Goal: Information Seeking & Learning: Learn about a topic

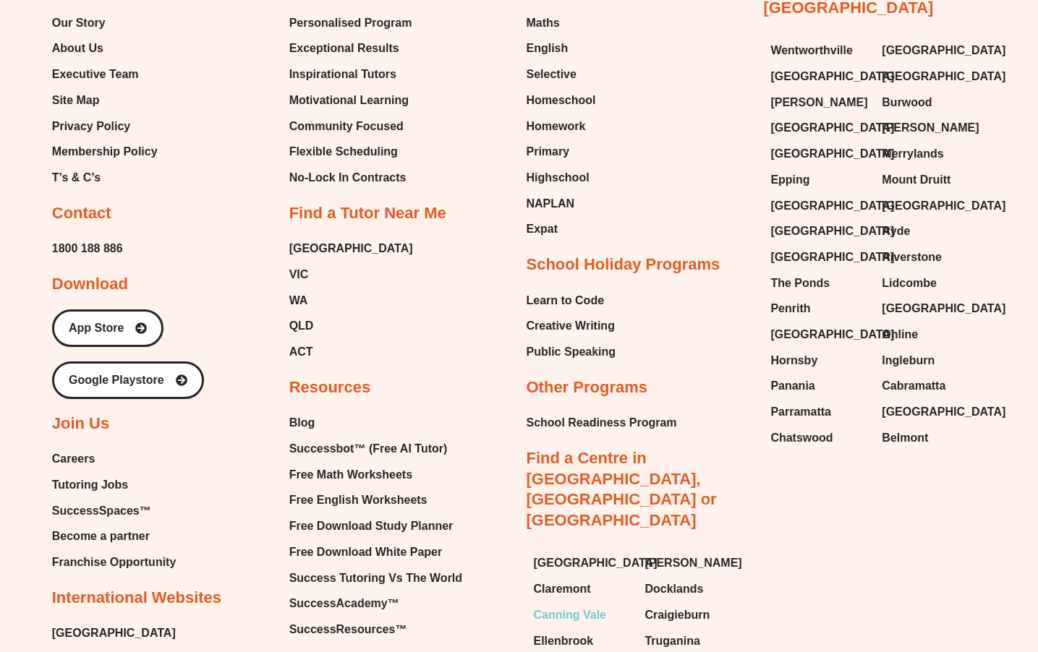
scroll to position [5912, 0]
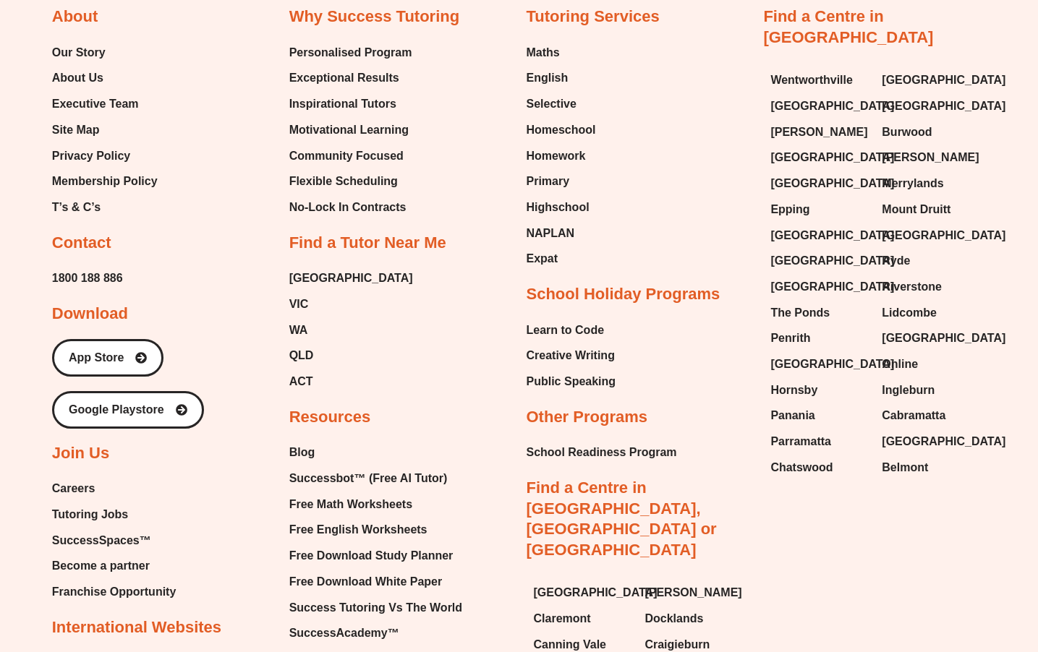
click at [70, 504] on span "Tutoring Jobs" at bounding box center [90, 515] width 76 height 22
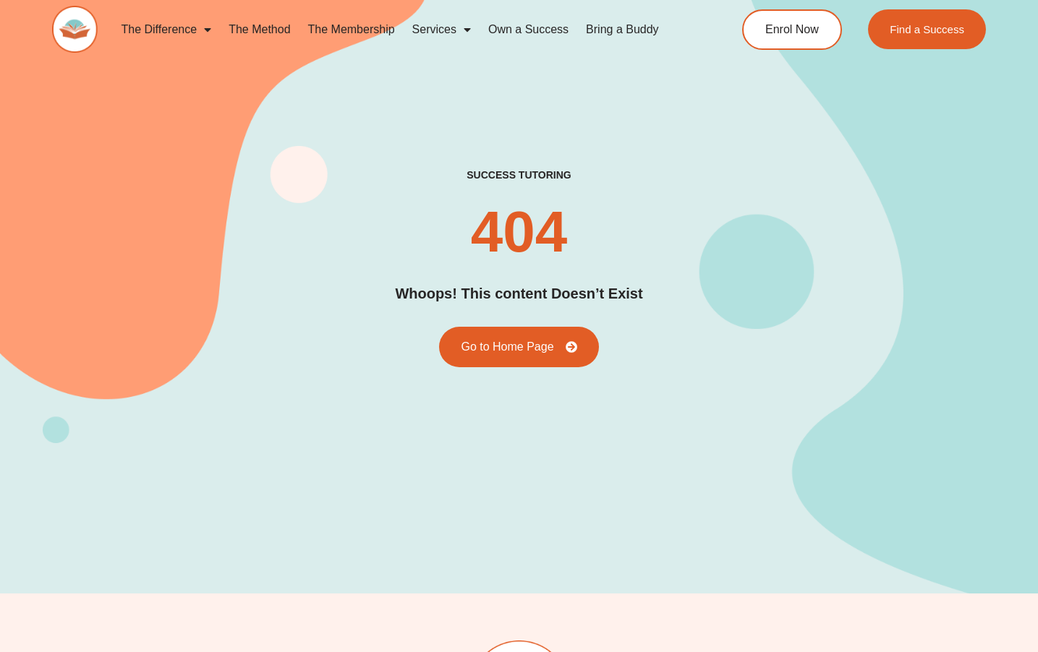
scroll to position [1153, 0]
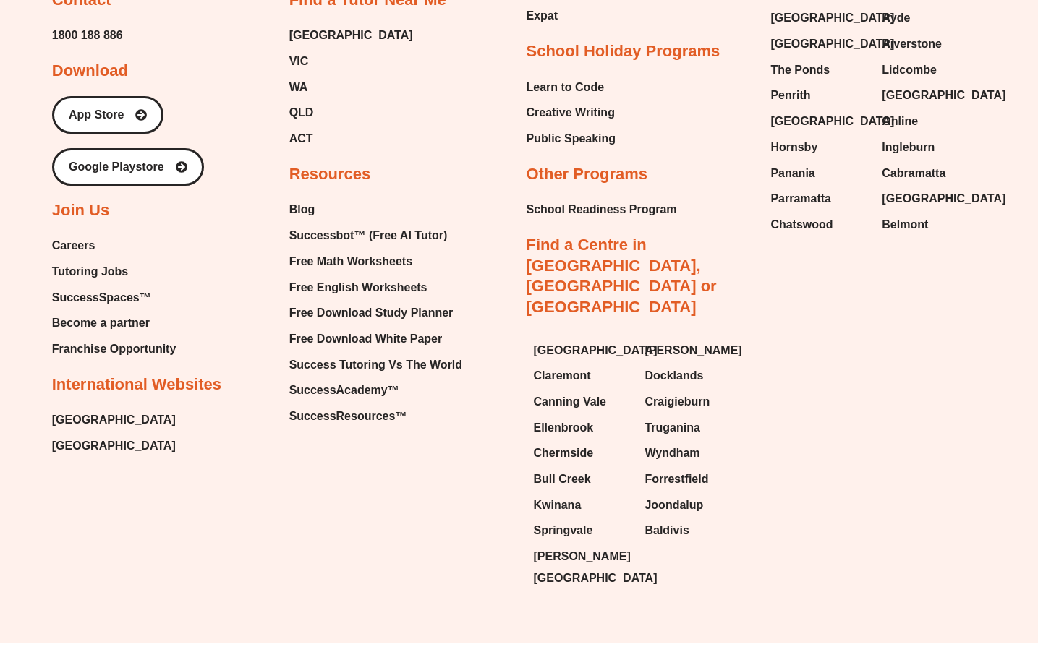
click at [88, 252] on span "Careers" at bounding box center [73, 246] width 43 height 22
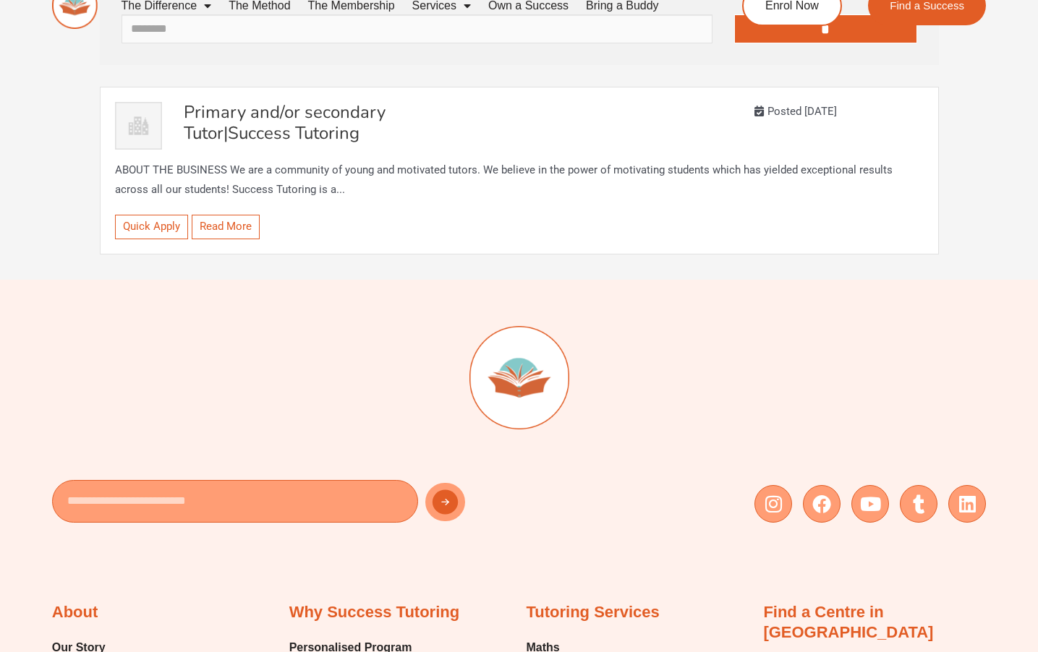
scroll to position [12, 0]
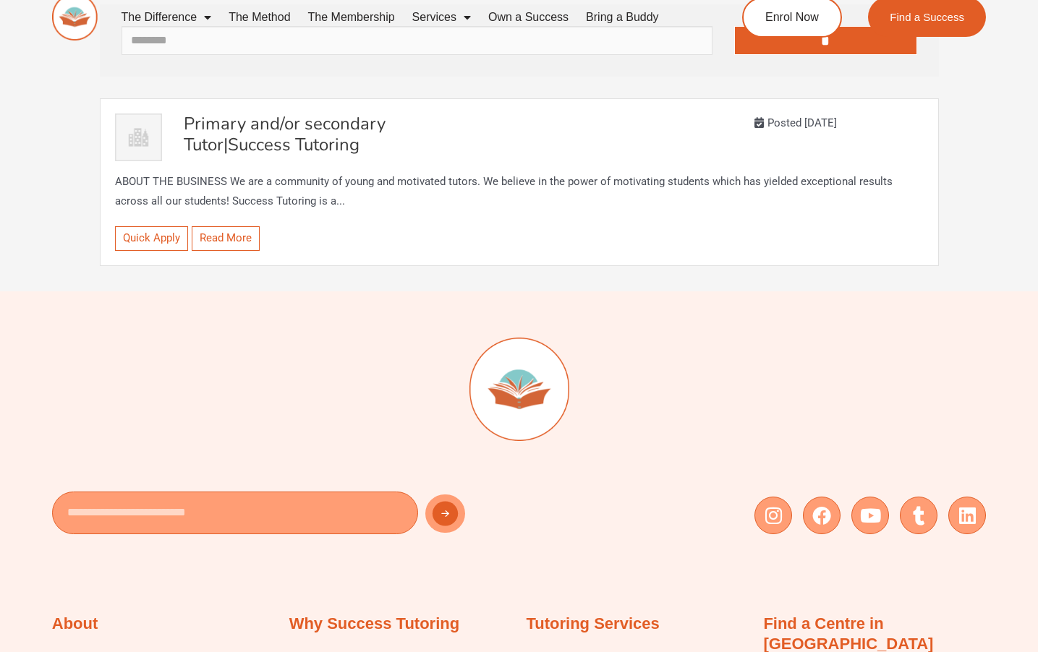
click at [302, 155] on span "Success Tutoring" at bounding box center [294, 144] width 132 height 23
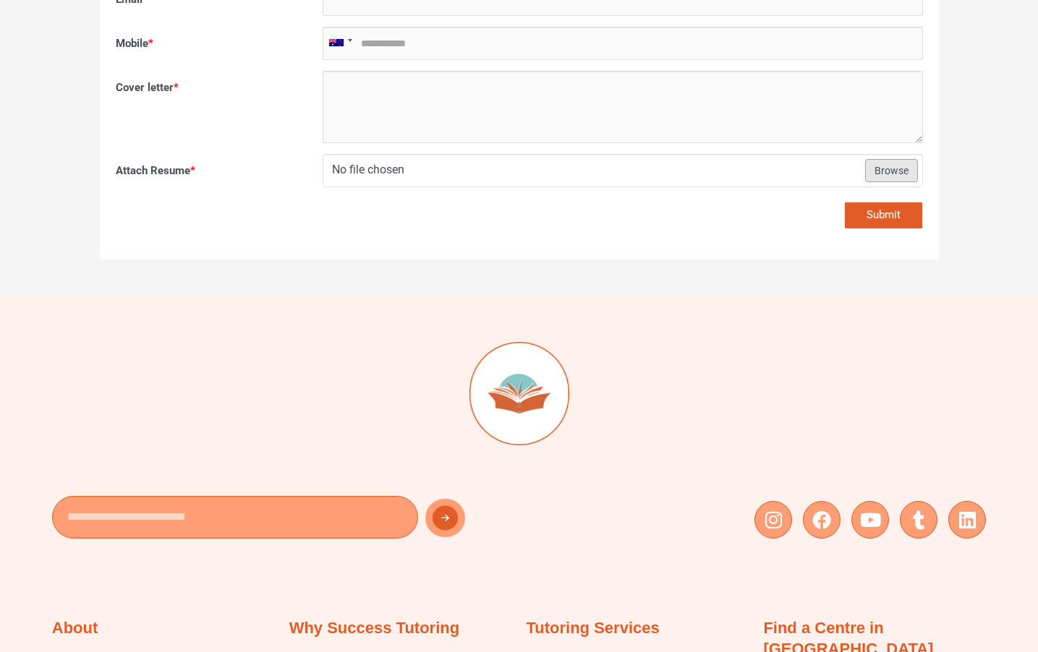
scroll to position [1318, 0]
